Goal: Information Seeking & Learning: Learn about a topic

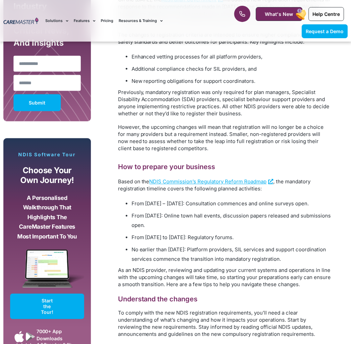
scroll to position [489, 0]
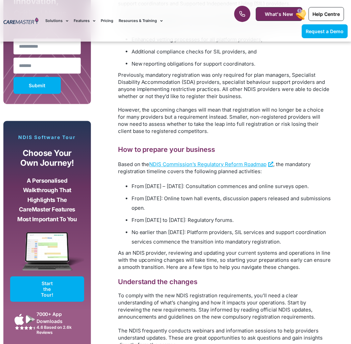
click at [146, 190] on span "From October 2024 – March 2025: Consultation commences and online surveys open." at bounding box center [221, 186] width 178 height 6
drag, startPoint x: 145, startPoint y: 251, endPoint x: 300, endPoint y: 249, distance: 155.4
click at [300, 245] on span "No earlier than 1 July 2025: Platform providers, SIL services and support coord…" at bounding box center [229, 237] width 195 height 16
drag, startPoint x: 168, startPoint y: 267, endPoint x: 170, endPoint y: 264, distance: 3.5
click at [169, 266] on p "As an NDIS provider, reviewing and updating your current systems and operations…" at bounding box center [224, 260] width 213 height 21
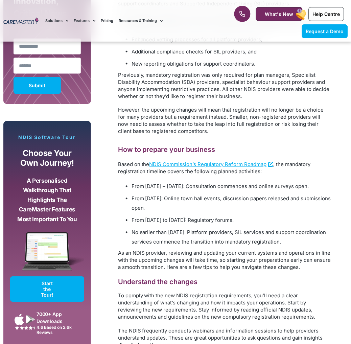
click at [186, 245] on span "No earlier than 1 July 2025: Platform providers, SIL services and support coord…" at bounding box center [229, 237] width 195 height 16
drag, startPoint x: 182, startPoint y: 267, endPoint x: 292, endPoint y: 269, distance: 110.0
click at [292, 269] on span "As an NDIS provider, reviewing and updating your current systems and operations…" at bounding box center [224, 260] width 213 height 21
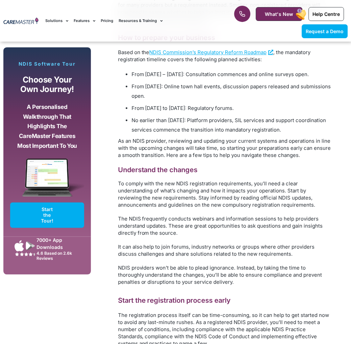
scroll to position [601, 0]
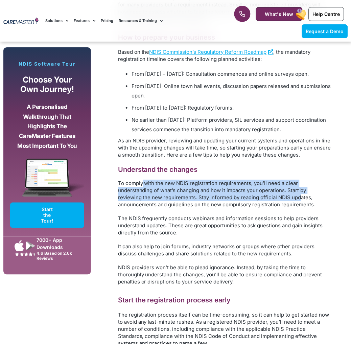
drag, startPoint x: 143, startPoint y: 195, endPoint x: 274, endPoint y: 211, distance: 132.2
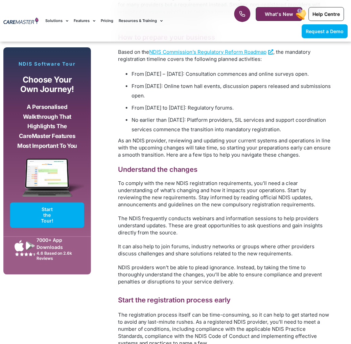
drag, startPoint x: 274, startPoint y: 211, endPoint x: 186, endPoint y: 239, distance: 92.5
click at [186, 236] on span "The NDIS frequently conducts webinars and information sessions to help provider…" at bounding box center [220, 225] width 205 height 21
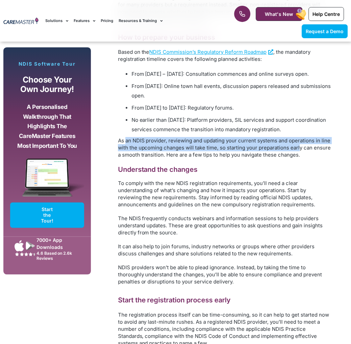
drag, startPoint x: 126, startPoint y: 157, endPoint x: 300, endPoint y: 162, distance: 174.4
click at [300, 158] on span "As an NDIS provider, reviewing and updating your current systems and operations…" at bounding box center [224, 147] width 213 height 21
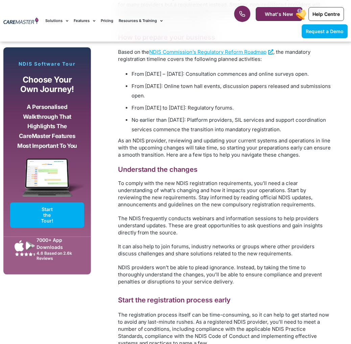
drag, startPoint x: 140, startPoint y: 136, endPoint x: 184, endPoint y: 138, distance: 43.7
click at [184, 133] on span "No earlier than 1 July 2025: Platform providers, SIL services and support coord…" at bounding box center [229, 125] width 195 height 16
drag, startPoint x: 184, startPoint y: 138, endPoint x: 153, endPoint y: 158, distance: 36.9
click at [153, 158] on span "As an NDIS provider, reviewing and updating your current systems and operations…" at bounding box center [224, 147] width 213 height 21
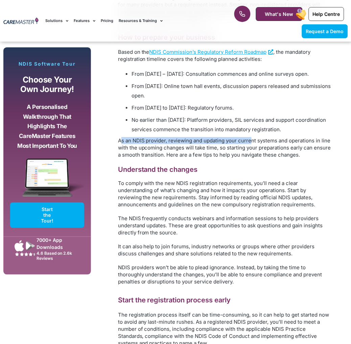
drag, startPoint x: 129, startPoint y: 157, endPoint x: 251, endPoint y: 161, distance: 122.2
click at [250, 158] on p "As an NDIS provider, reviewing and updating your current systems and operations…" at bounding box center [224, 147] width 213 height 21
drag, startPoint x: 251, startPoint y: 161, endPoint x: 229, endPoint y: 182, distance: 30.4
click at [229, 174] on h3 "Understand the changes" at bounding box center [224, 169] width 213 height 9
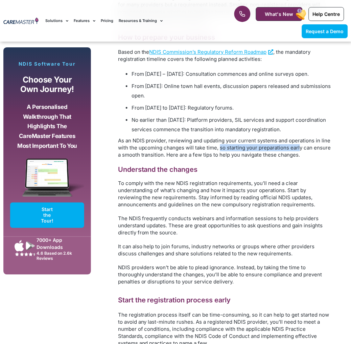
drag, startPoint x: 220, startPoint y: 163, endPoint x: 303, endPoint y: 168, distance: 83.1
click at [303, 158] on p "As an NDIS provider, reviewing and updating your current systems and operations…" at bounding box center [224, 147] width 213 height 21
drag, startPoint x: 303, startPoint y: 168, endPoint x: 297, endPoint y: 180, distance: 13.0
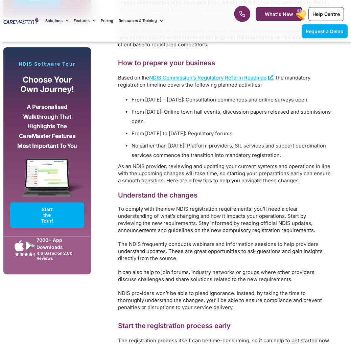
scroll to position [564, 0]
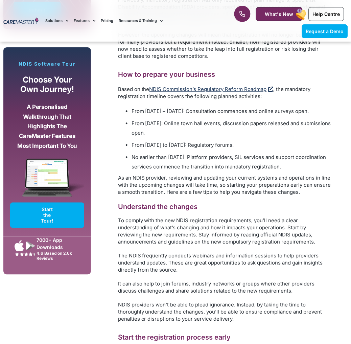
click at [194, 93] on span "NDIS Commission’s Regulatory Reform Roadmap" at bounding box center [208, 89] width 117 height 6
